Goal: Task Accomplishment & Management: Manage account settings

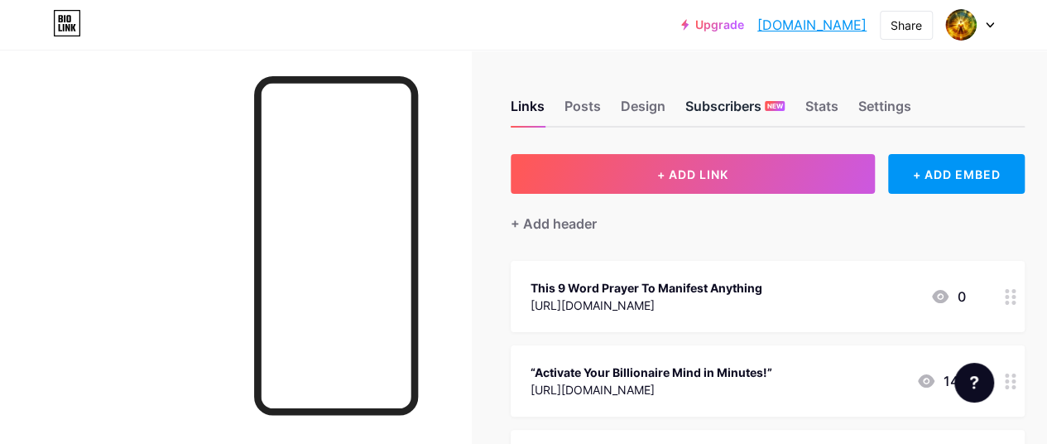
click at [777, 113] on div "Subscribers NEW" at bounding box center [734, 111] width 99 height 30
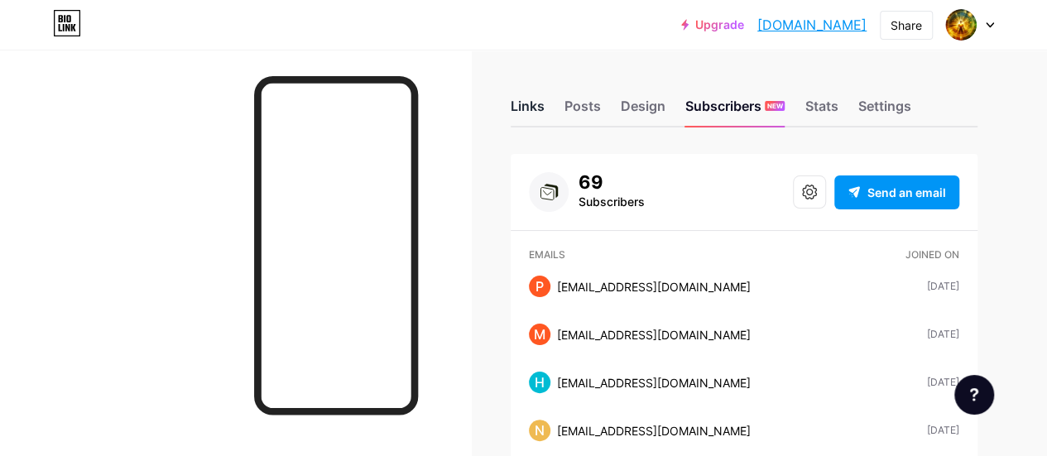
click at [535, 103] on div "Links" at bounding box center [528, 111] width 34 height 30
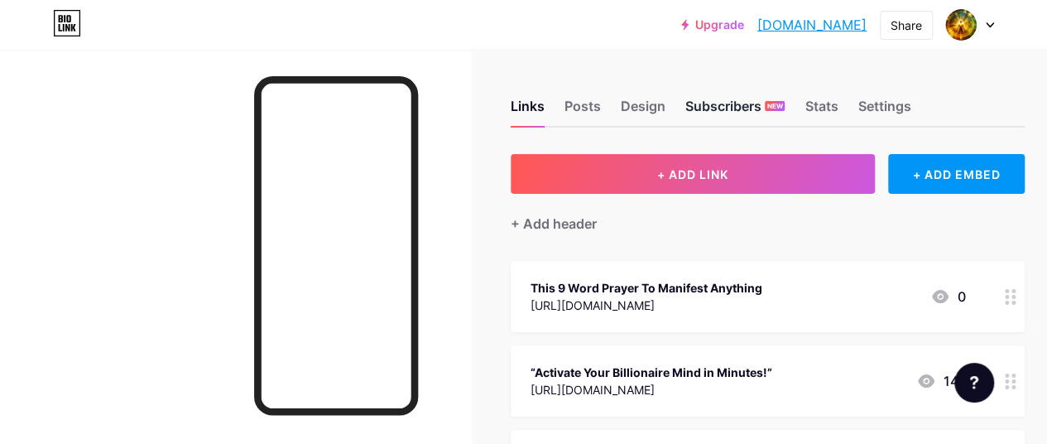
click at [759, 108] on div "Subscribers NEW" at bounding box center [734, 111] width 99 height 30
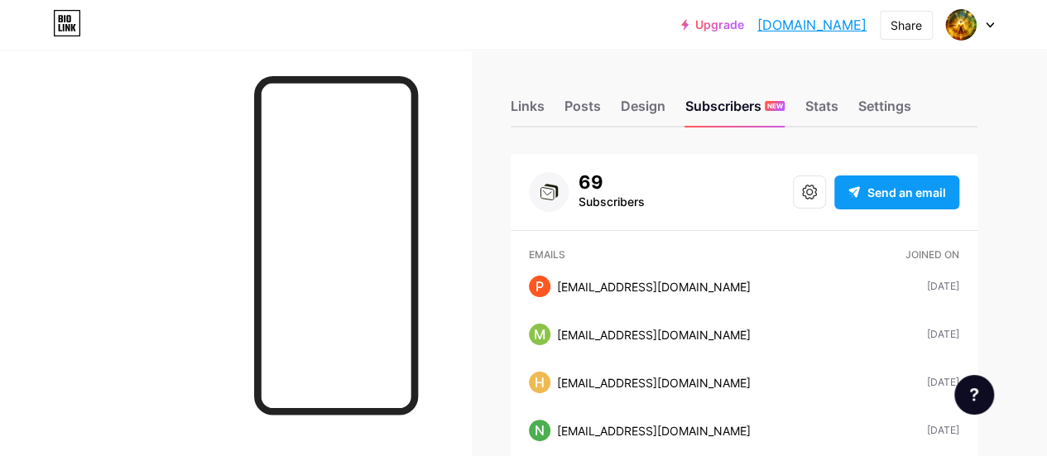
click at [885, 187] on span "Send an email" at bounding box center [906, 192] width 79 height 17
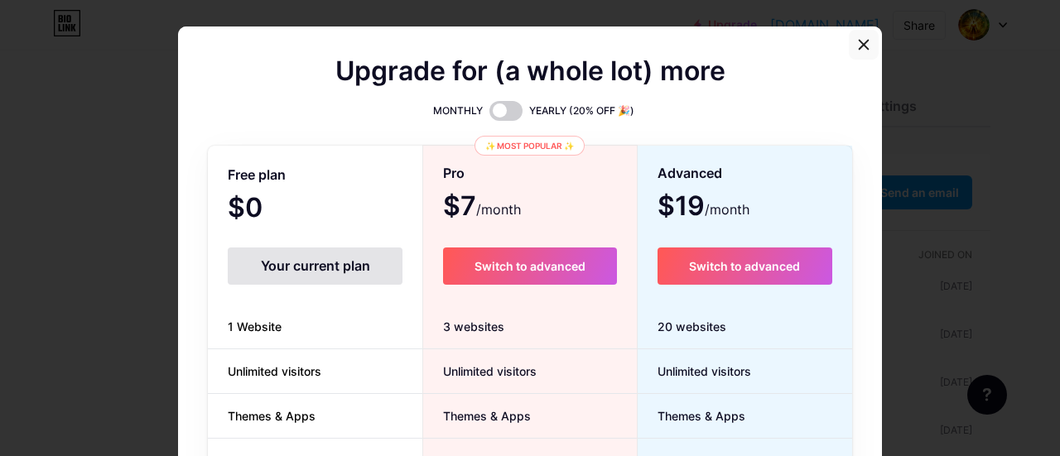
click at [865, 50] on div at bounding box center [863, 45] width 30 height 30
